Goal: Complete application form: Complete application form

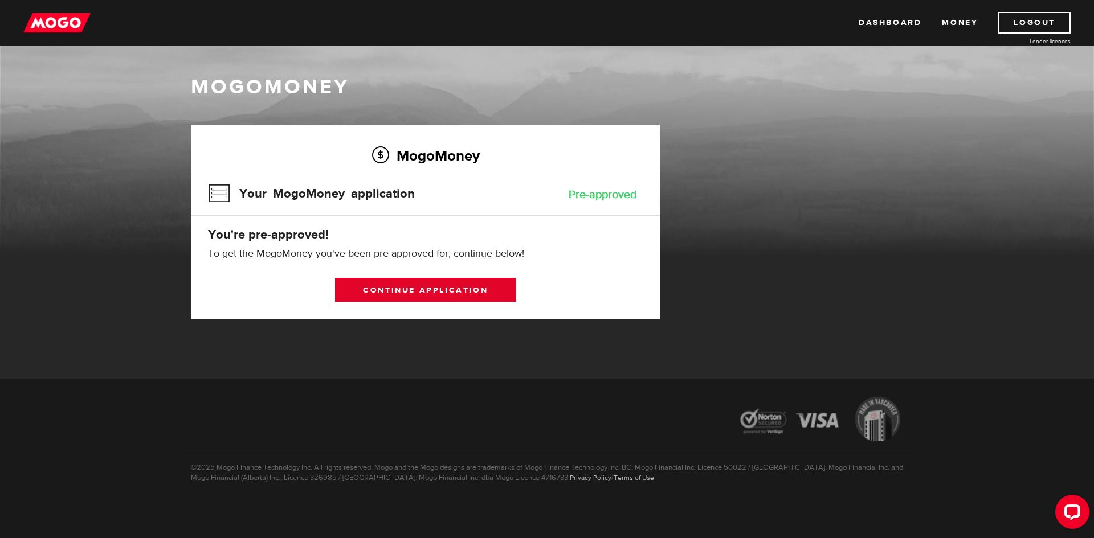
click at [466, 287] on link "Continue application" at bounding box center [425, 290] width 181 height 24
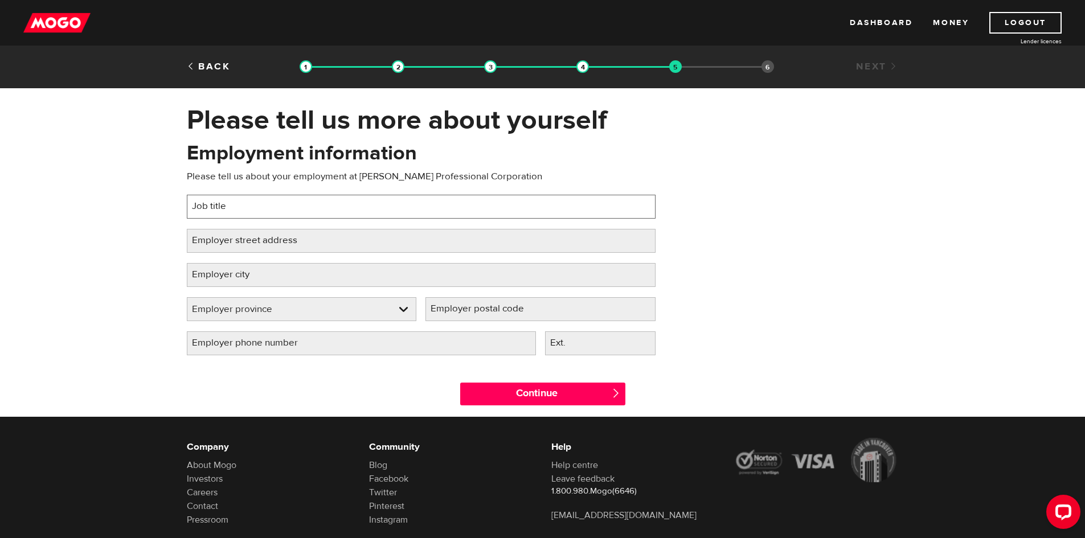
click at [350, 205] on input "Job title" at bounding box center [421, 207] width 469 height 24
type input "Chartered Professional Accountant"
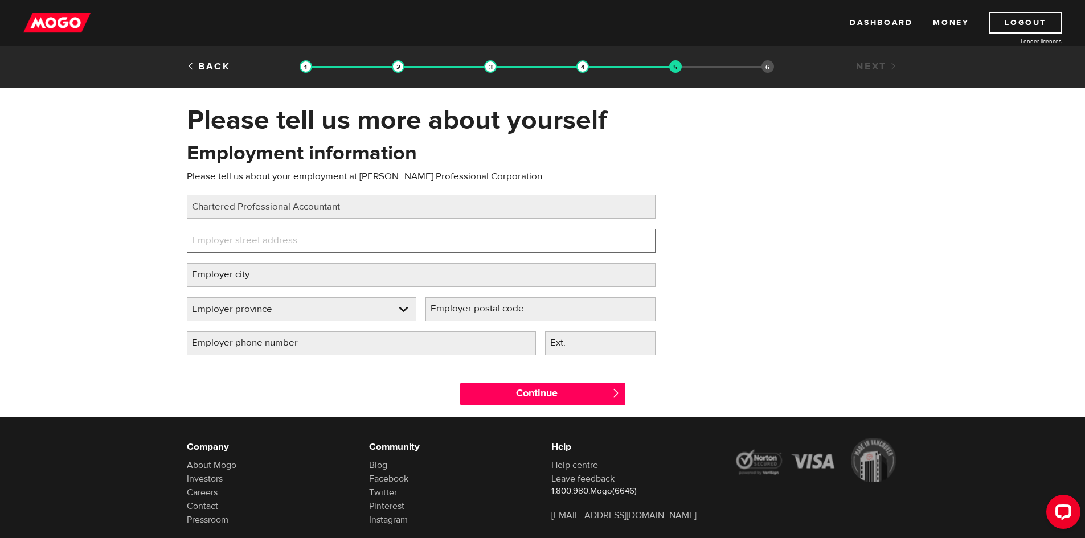
type input "B"
type input "731054 Devonshire Rd N"
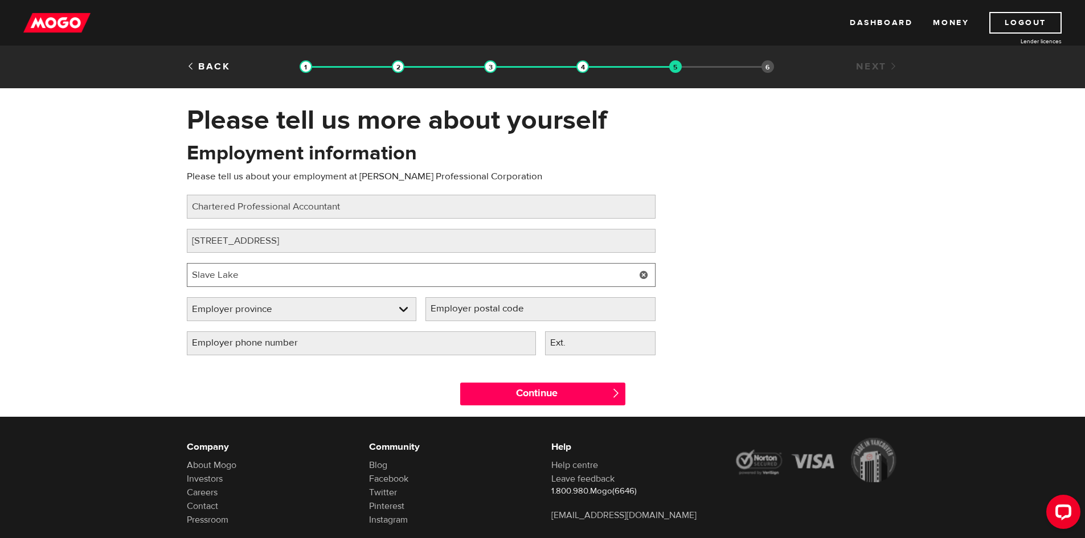
type input "Slave Lake"
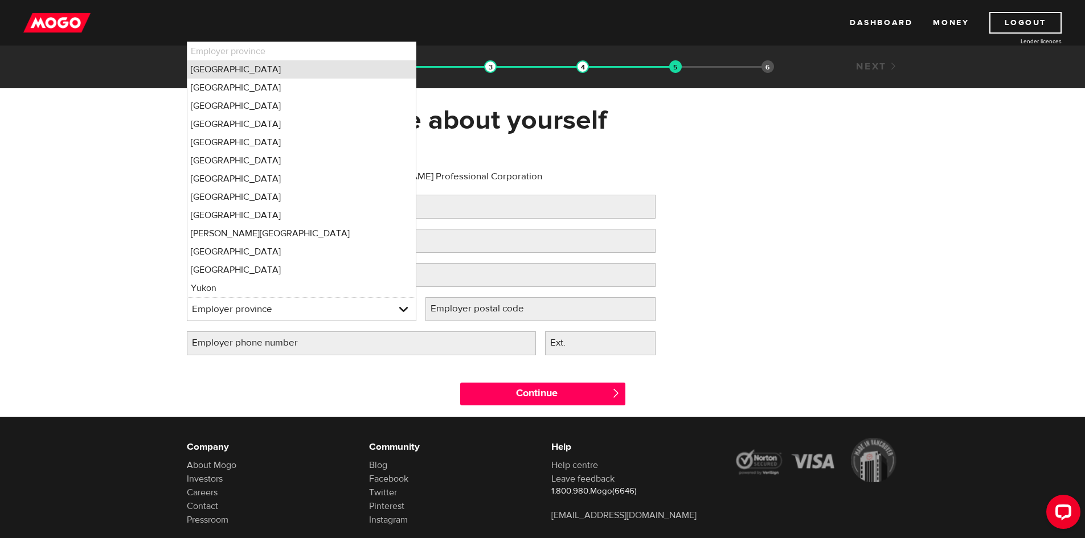
click at [324, 64] on li "Alberta" at bounding box center [301, 69] width 229 height 18
select select "AB"
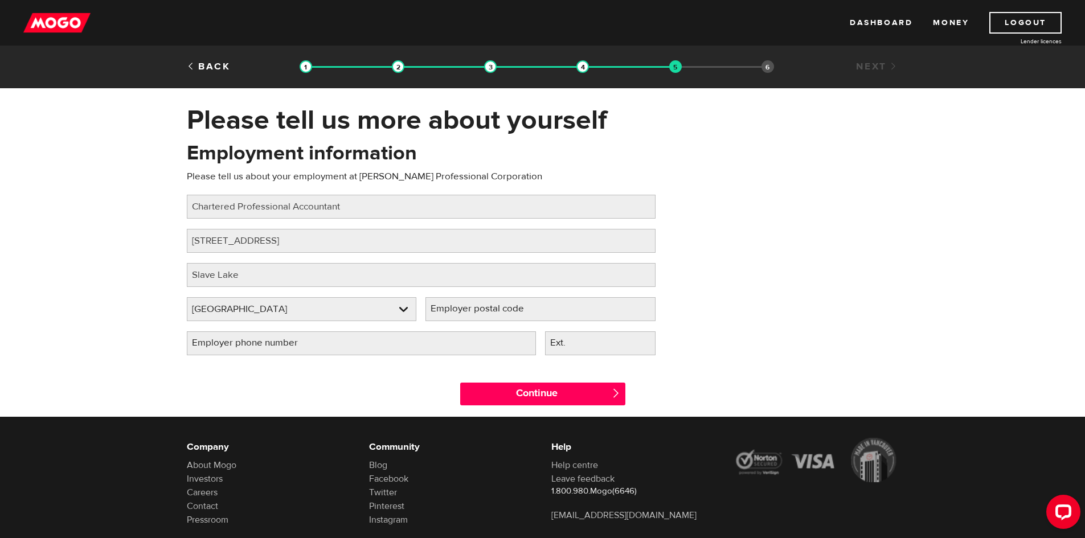
click at [537, 316] on label "Employer postal code" at bounding box center [487, 308] width 122 height 23
click at [537, 316] on input "Employer postal code" at bounding box center [541, 309] width 230 height 24
type input "T0G 2A2"
type input "(780) 805-4135"
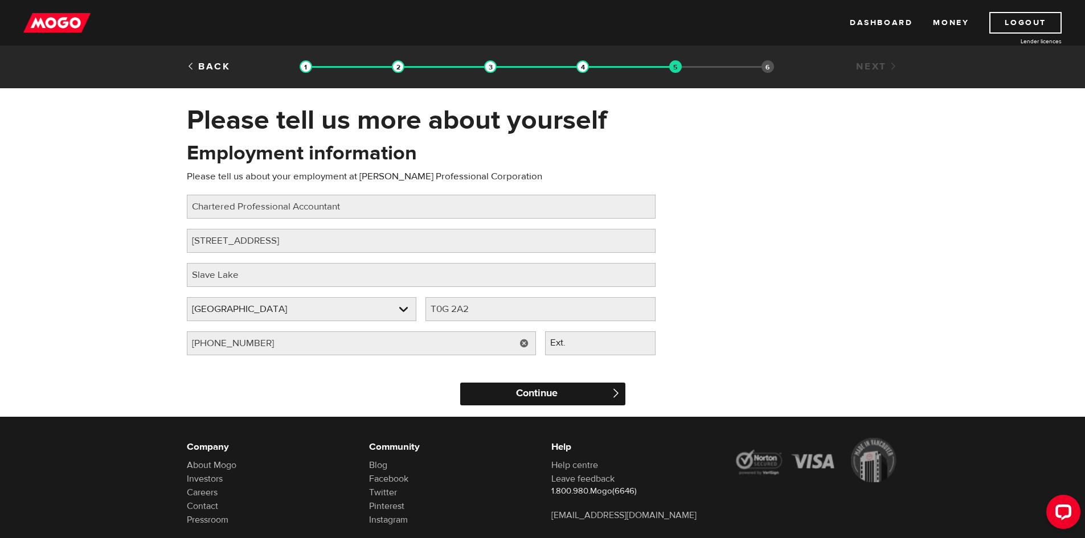
click at [543, 392] on input "Continue" at bounding box center [542, 394] width 165 height 23
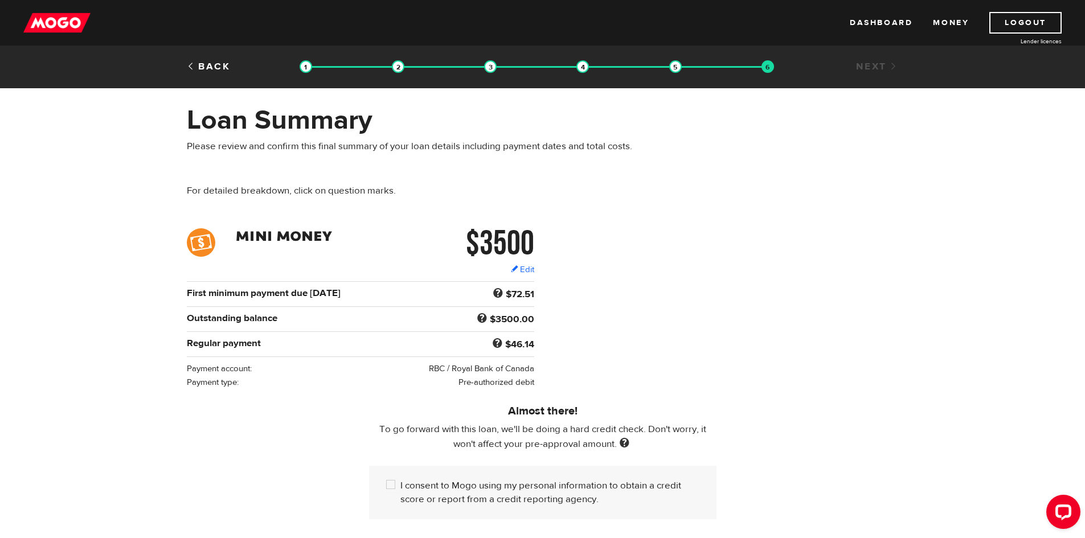
click at [660, 373] on div "$3500 Edit $3500 Regular payment $46.14 First minimum payment due Oct 31 $72.51…" at bounding box center [542, 308] width 729 height 161
click at [395, 482] on input "I consent to Mogo using my personal information to obtain a credit score or rep…" at bounding box center [393, 486] width 14 height 14
checkbox input "true"
click at [778, 317] on div "$3500 Edit $3500 Regular payment $46.14 First minimum payment due Oct 31 $72.51…" at bounding box center [542, 308] width 729 height 161
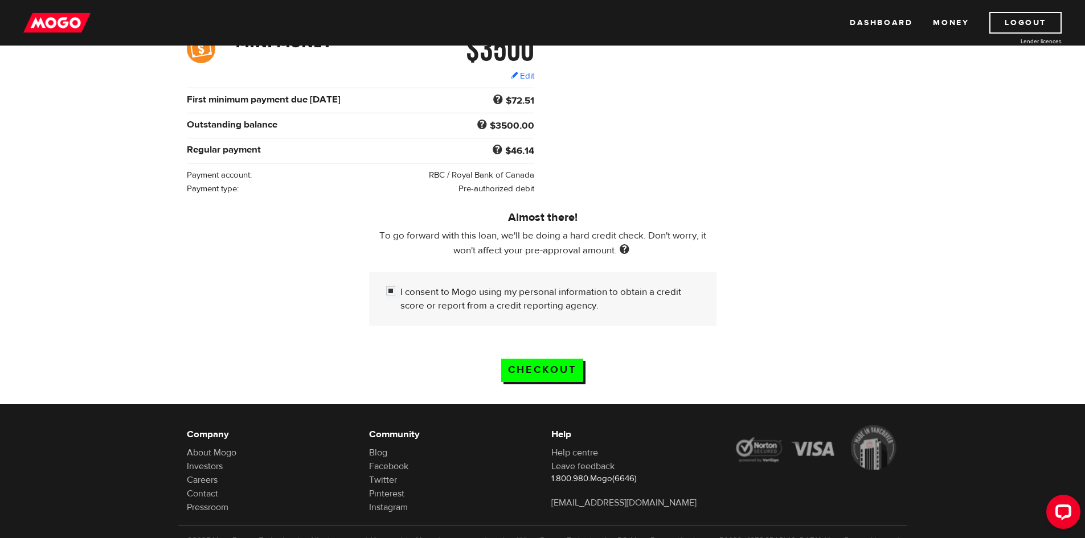
scroll to position [228, 0]
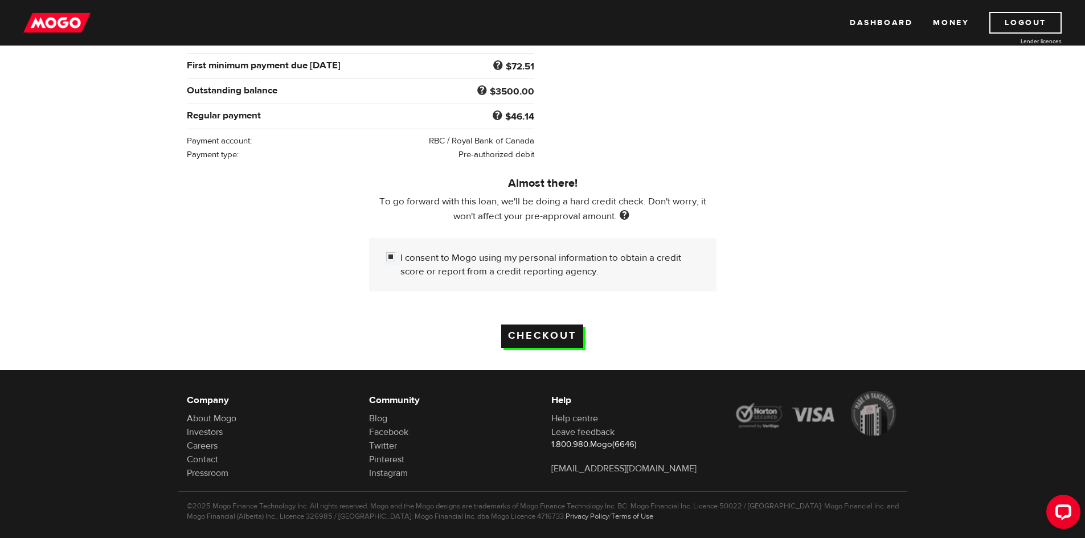
click at [559, 334] on input "Checkout" at bounding box center [542, 336] width 82 height 23
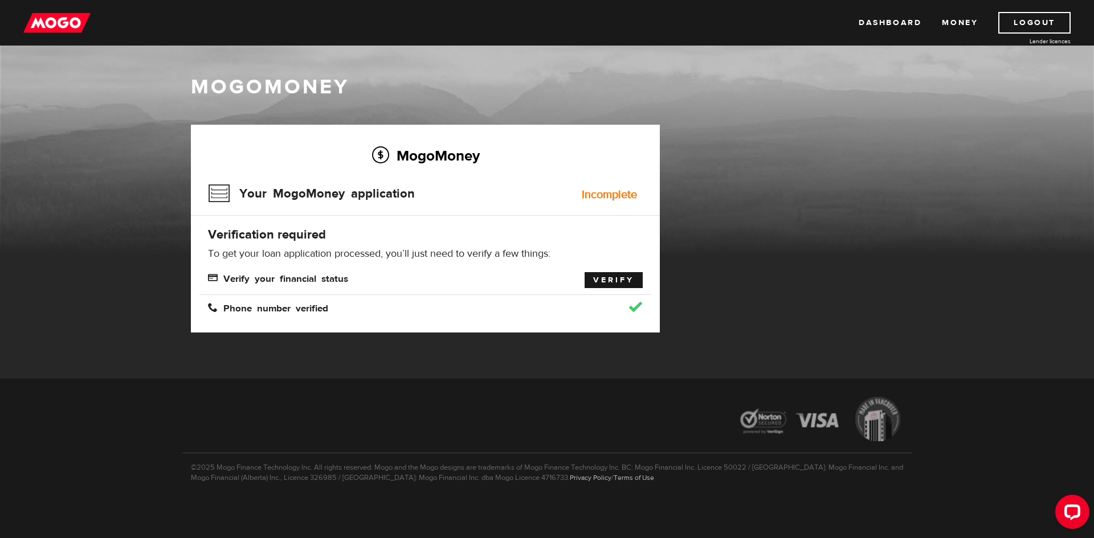
click at [601, 277] on link "Verify" at bounding box center [614, 280] width 58 height 16
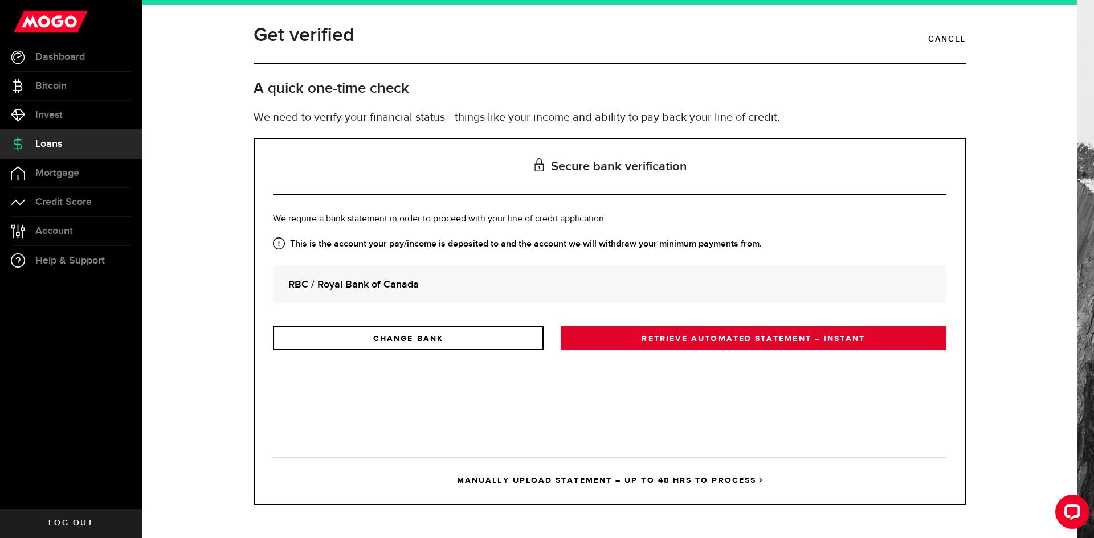
click at [626, 333] on link "RETRIEVE AUTOMATED STATEMENT – INSTANT" at bounding box center [754, 338] width 386 height 24
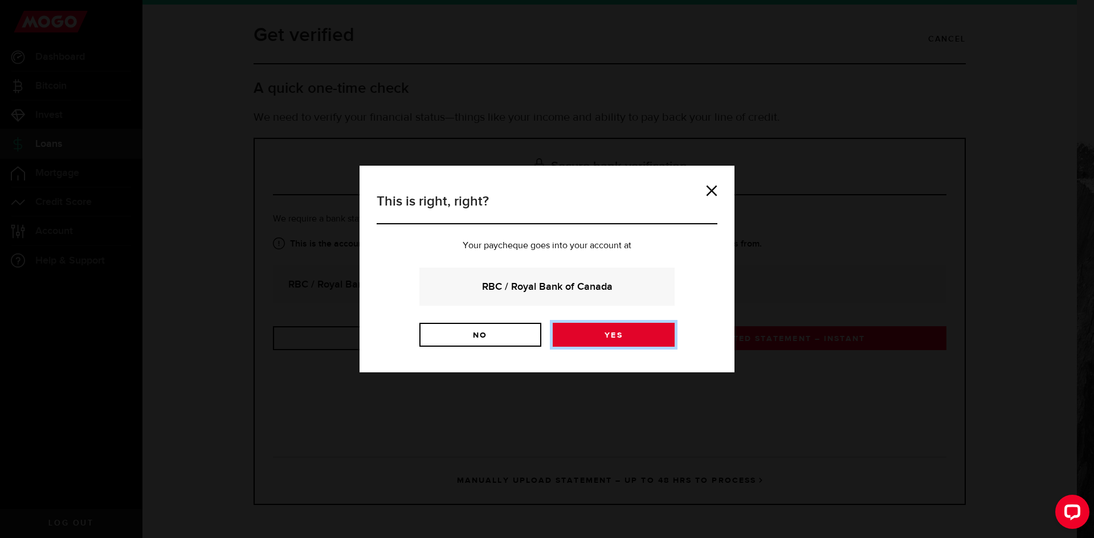
click at [626, 333] on link "Yes" at bounding box center [614, 335] width 122 height 24
